Goal: Navigation & Orientation: Find specific page/section

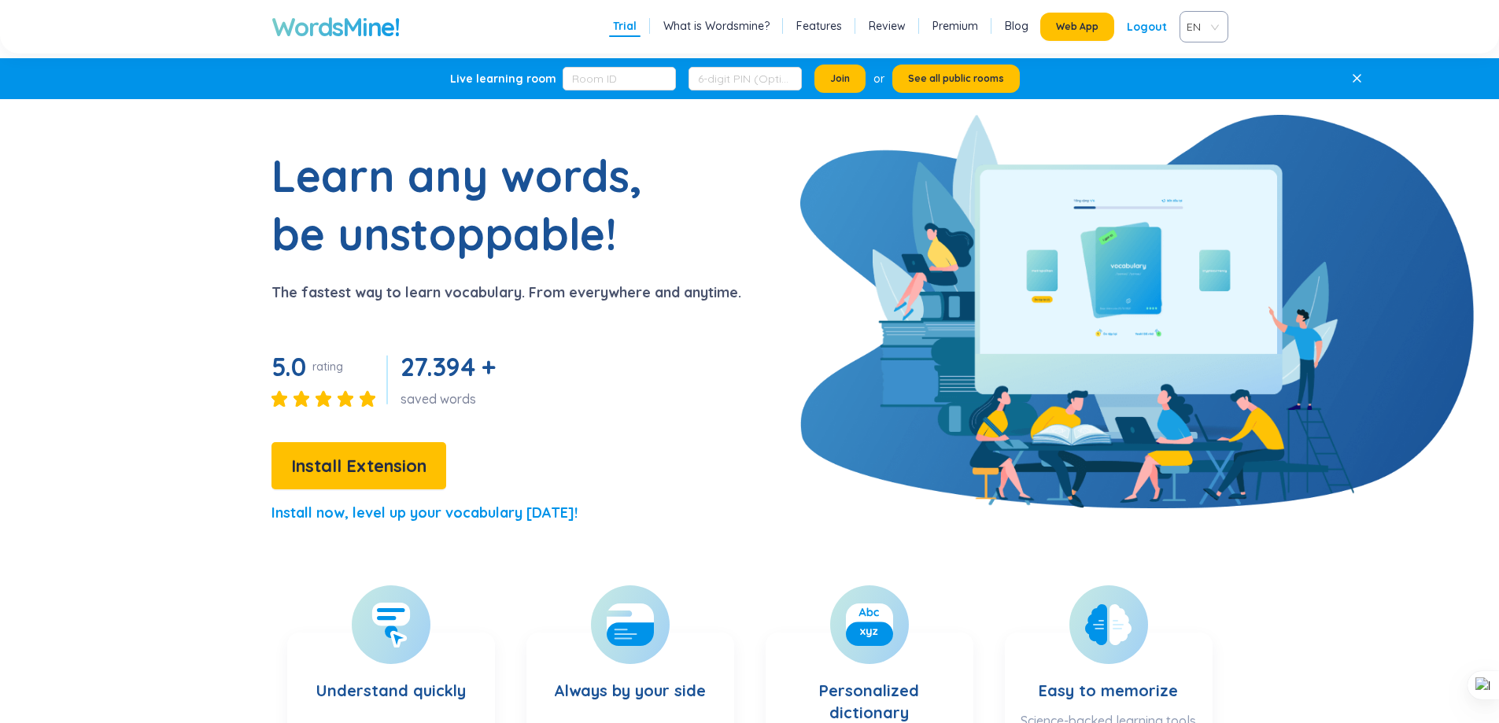
click at [1077, 11] on div "Trial What is Wordsmine? Features Review Premium Blog Web App Logout EN" at bounding box center [918, 26] width 619 height 31
click at [1080, 19] on button "Web App" at bounding box center [1077, 27] width 74 height 28
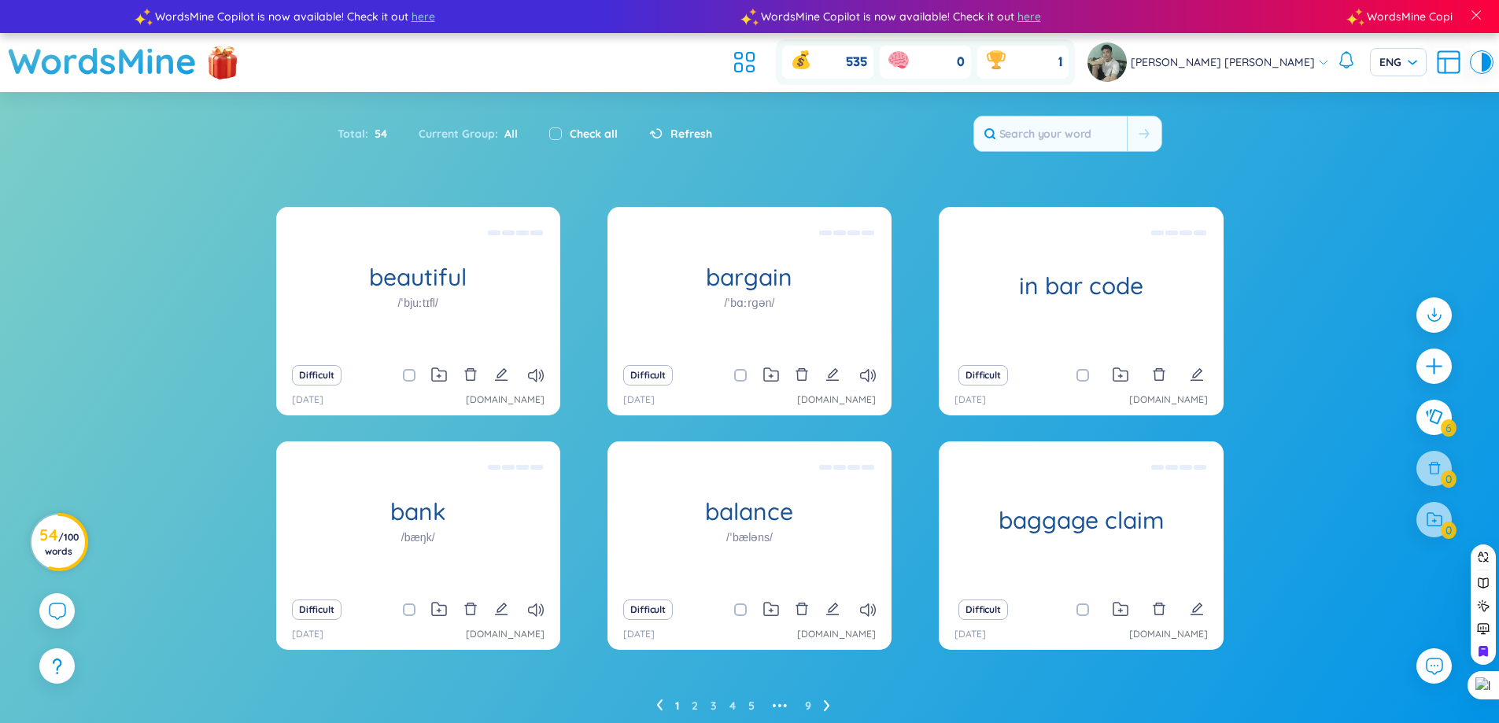
click at [47, 555] on span "/ 100 words" at bounding box center [62, 544] width 34 height 26
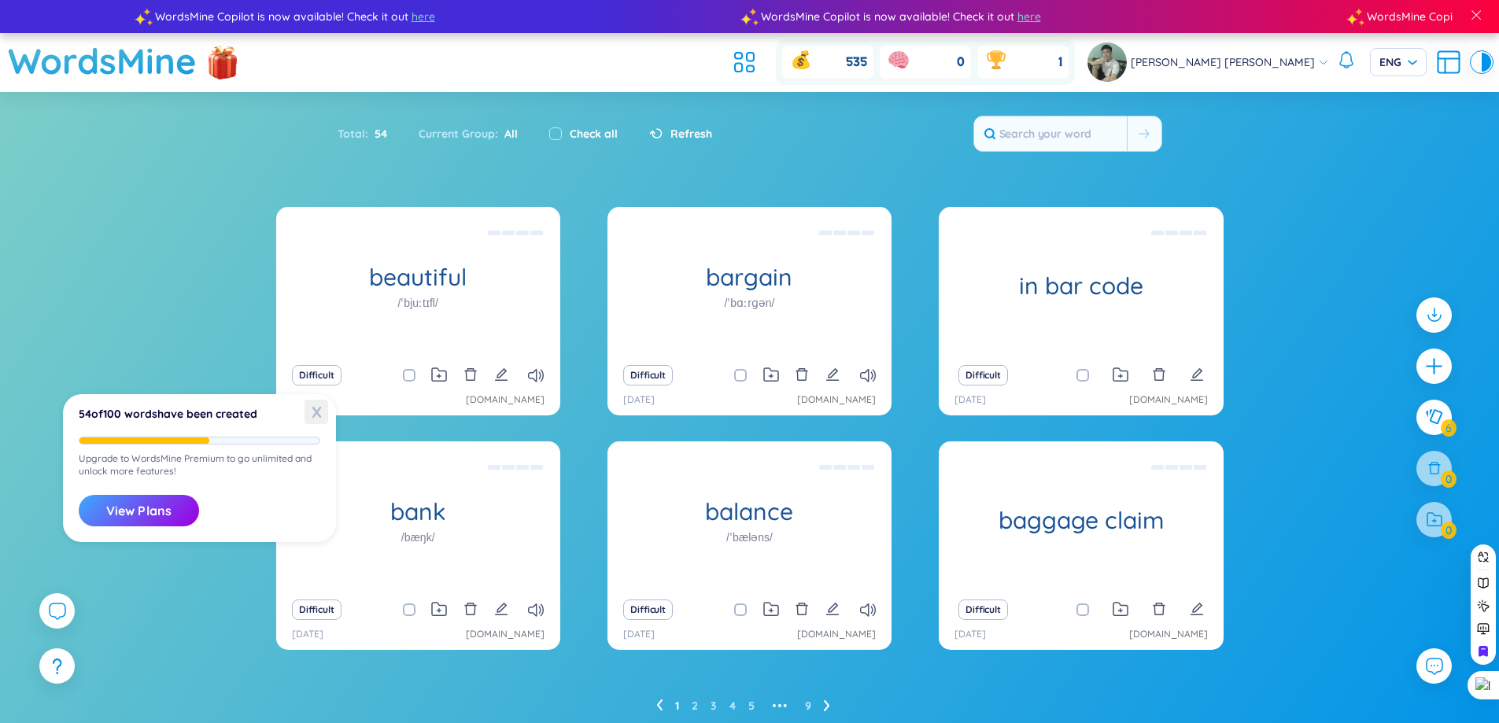
click at [306, 412] on span "X" at bounding box center [317, 412] width 24 height 24
